Goal: Information Seeking & Learning: Learn about a topic

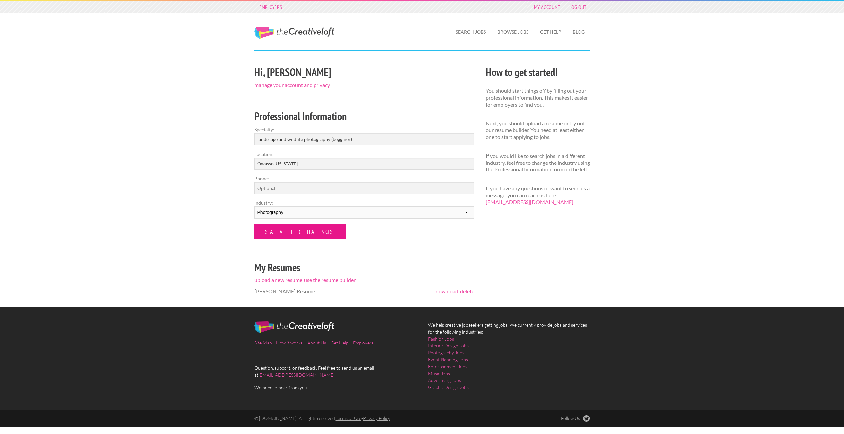
click at [296, 233] on input "Save Changes" at bounding box center [300, 231] width 92 height 15
click at [464, 29] on link "Search Jobs" at bounding box center [470, 31] width 41 height 15
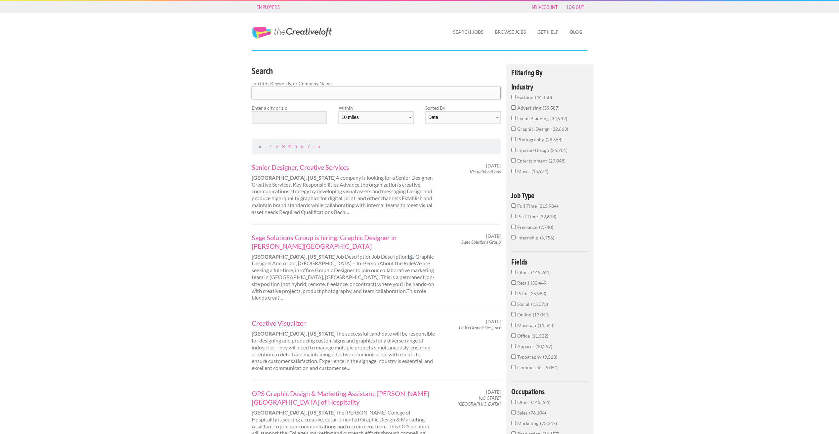
click at [351, 92] on input "Search" at bounding box center [376, 93] width 249 height 12
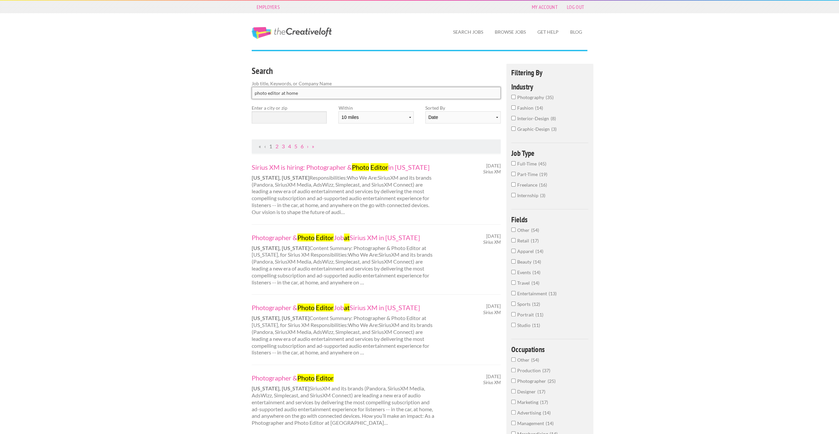
type input "photo editor at home"
click at [538, 184] on span "Freelance" at bounding box center [528, 185] width 22 height 6
click at [515, 184] on input "Freelance 16" at bounding box center [513, 184] width 4 height 4
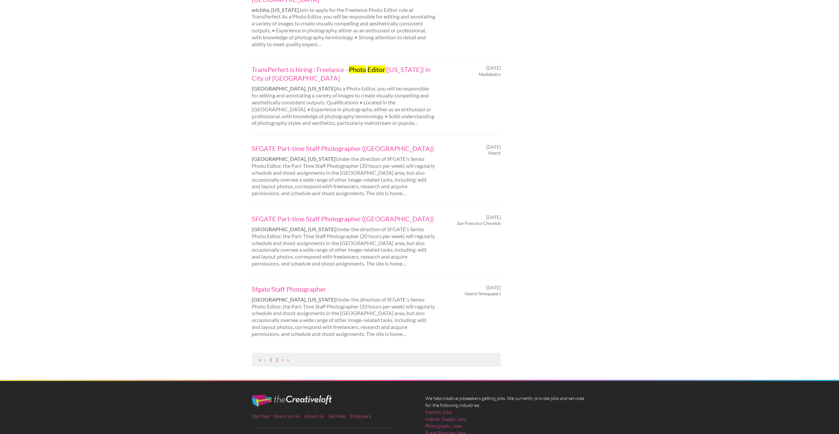
scroll to position [529, 0]
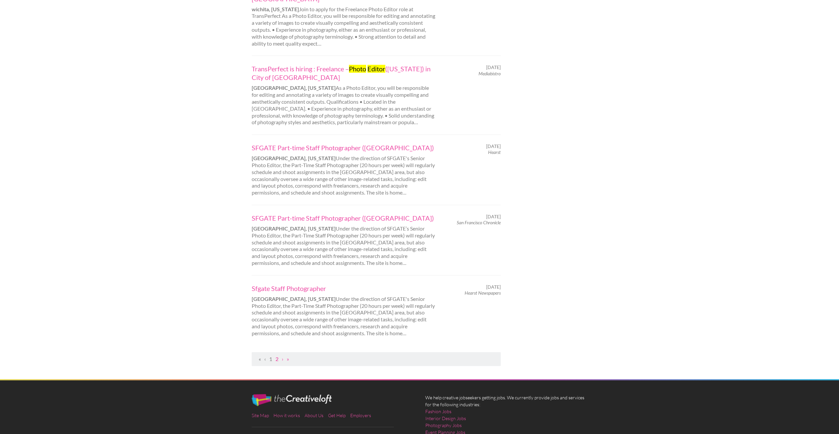
click at [277, 356] on link "2" at bounding box center [276, 359] width 3 height 6
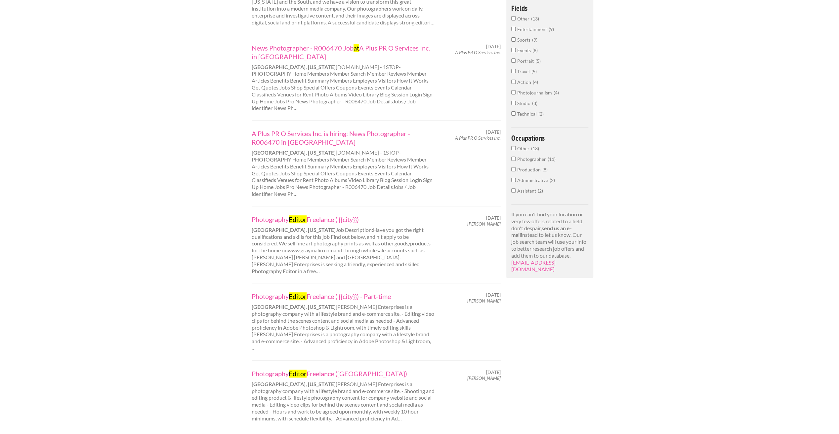
scroll to position [198, 0]
